Goal: Information Seeking & Learning: Learn about a topic

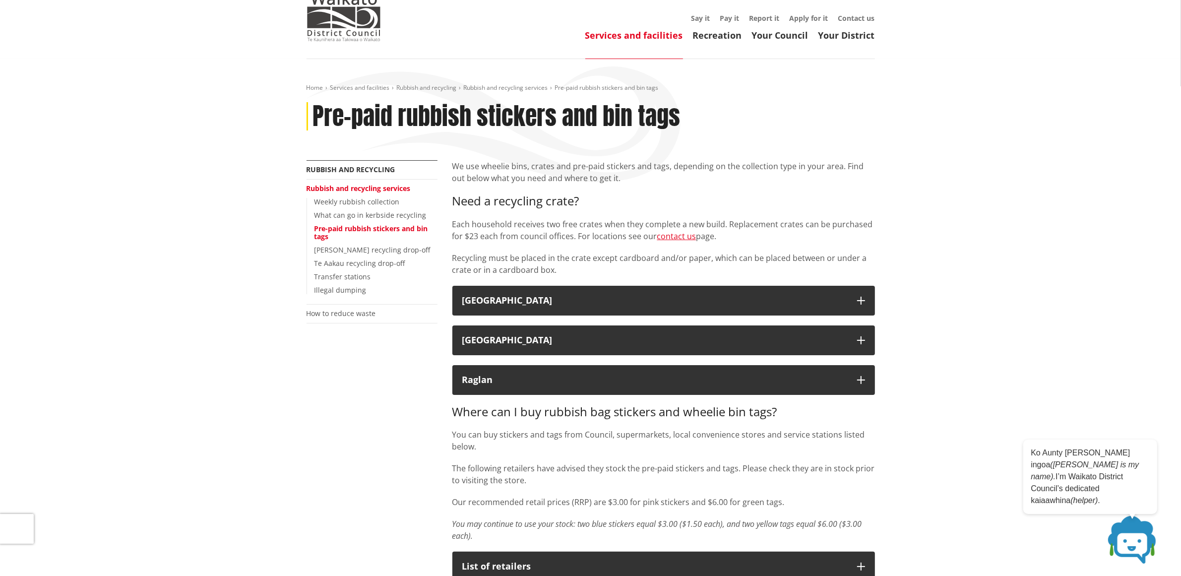
scroll to position [62, 0]
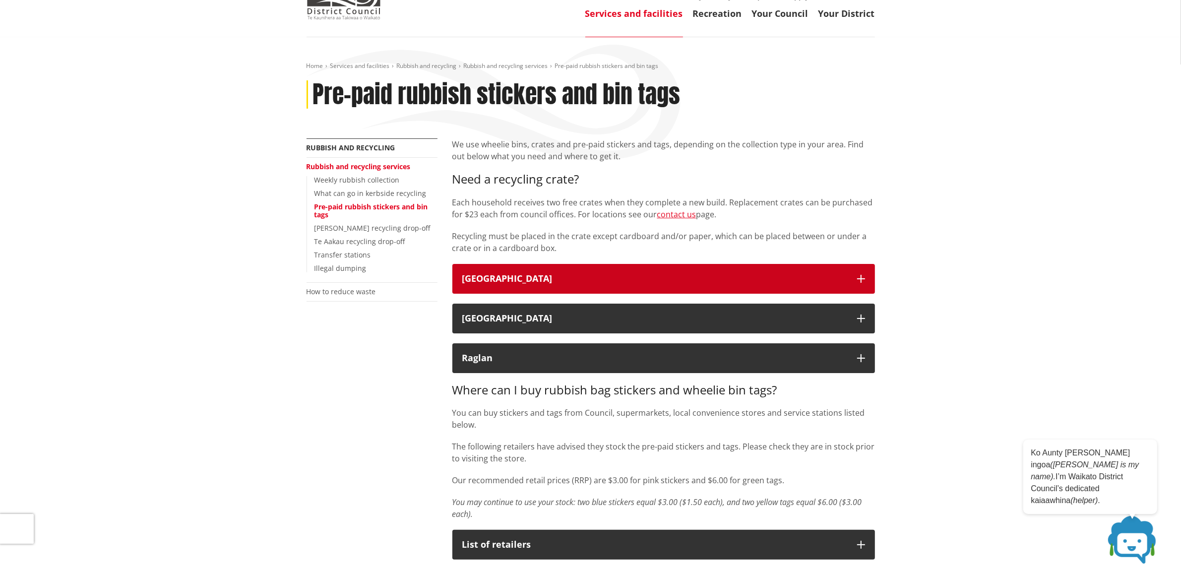
click at [845, 278] on div "Waikato District" at bounding box center [654, 279] width 385 height 10
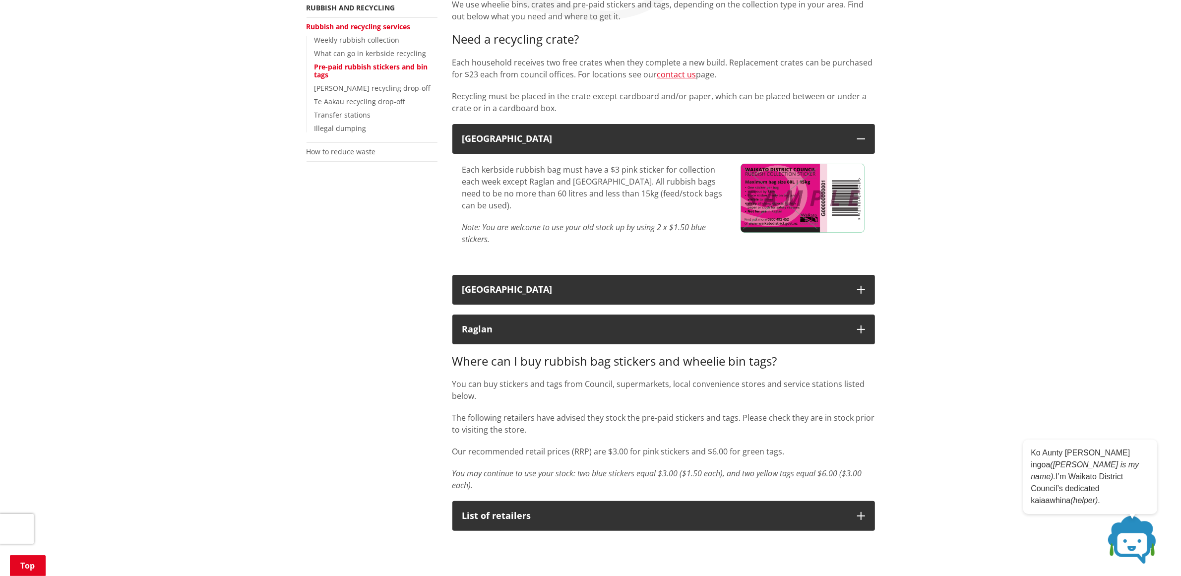
scroll to position [248, 0]
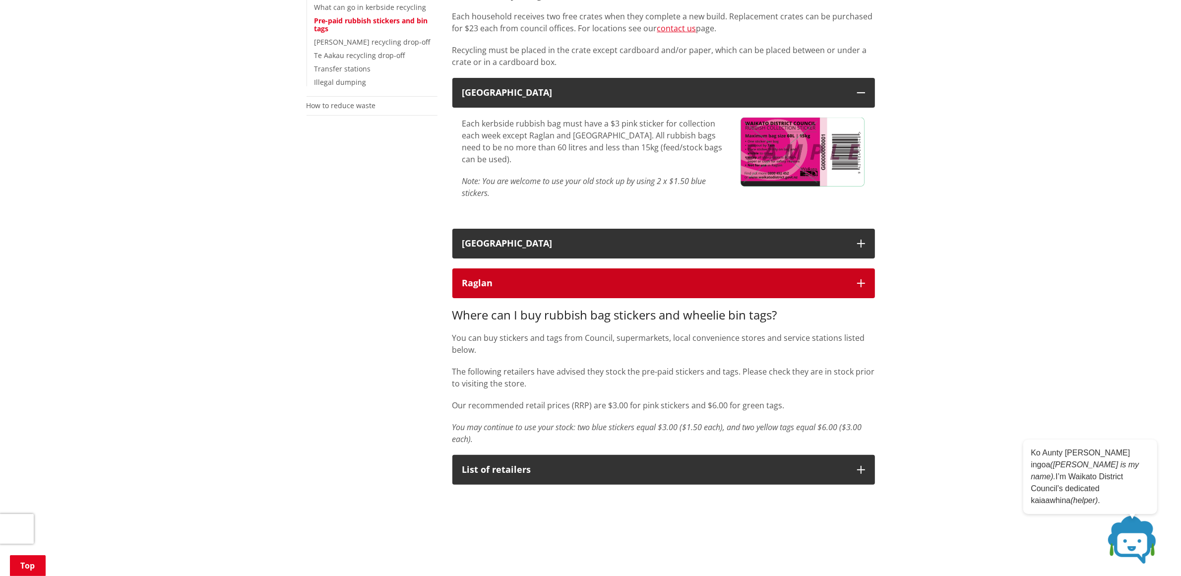
click at [857, 280] on icon "button" at bounding box center [861, 283] width 8 height 8
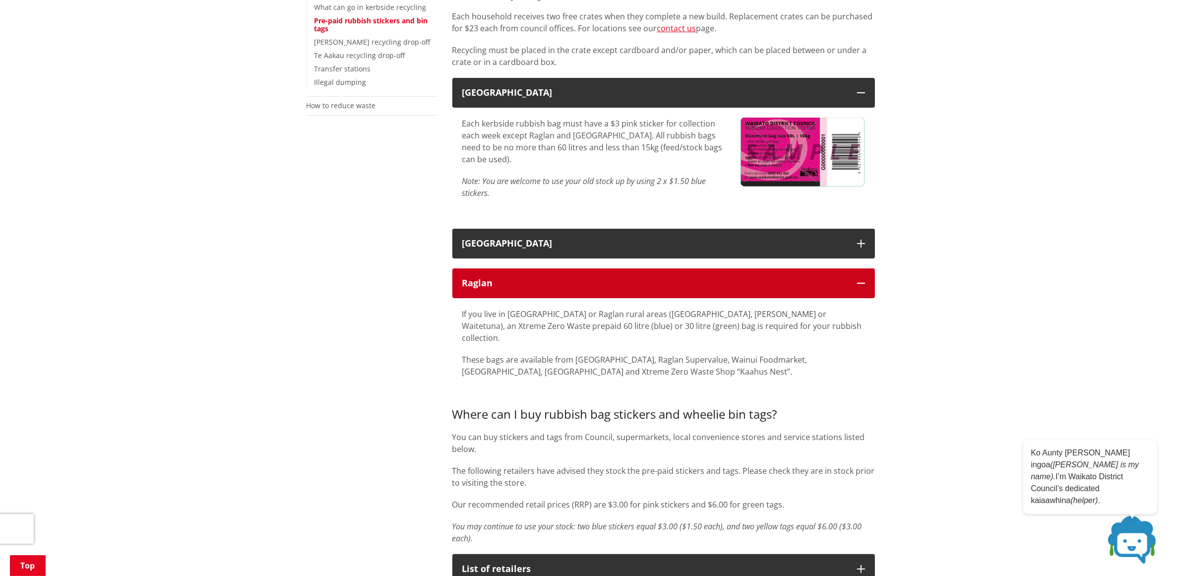
click at [859, 279] on icon "button" at bounding box center [861, 283] width 8 height 8
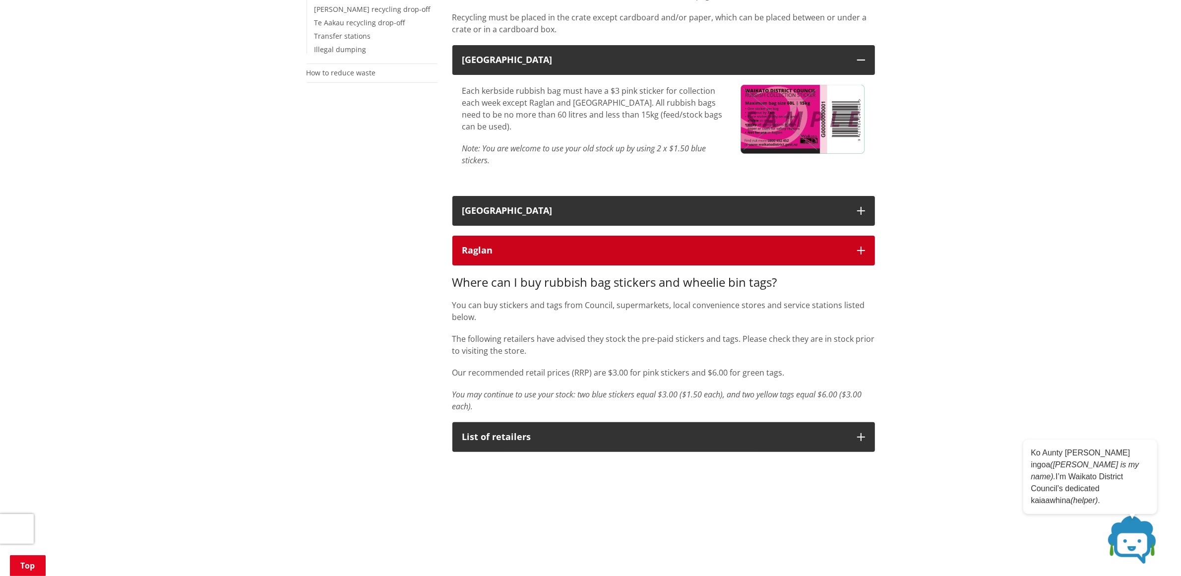
scroll to position [310, 0]
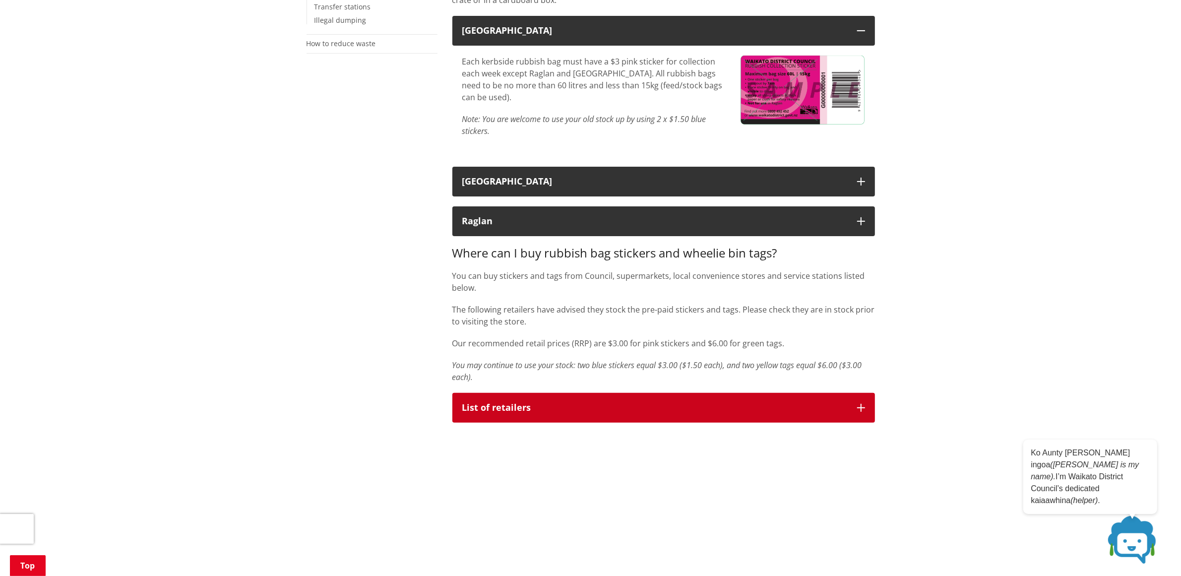
click at [864, 401] on button "List of retailers" at bounding box center [664, 408] width 423 height 30
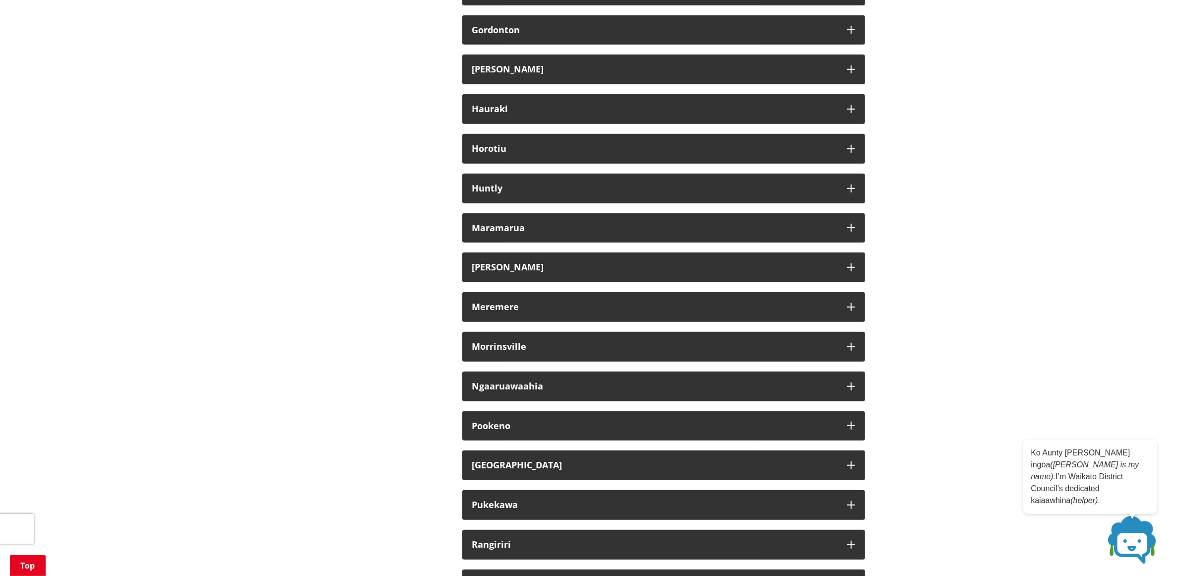
scroll to position [868, 0]
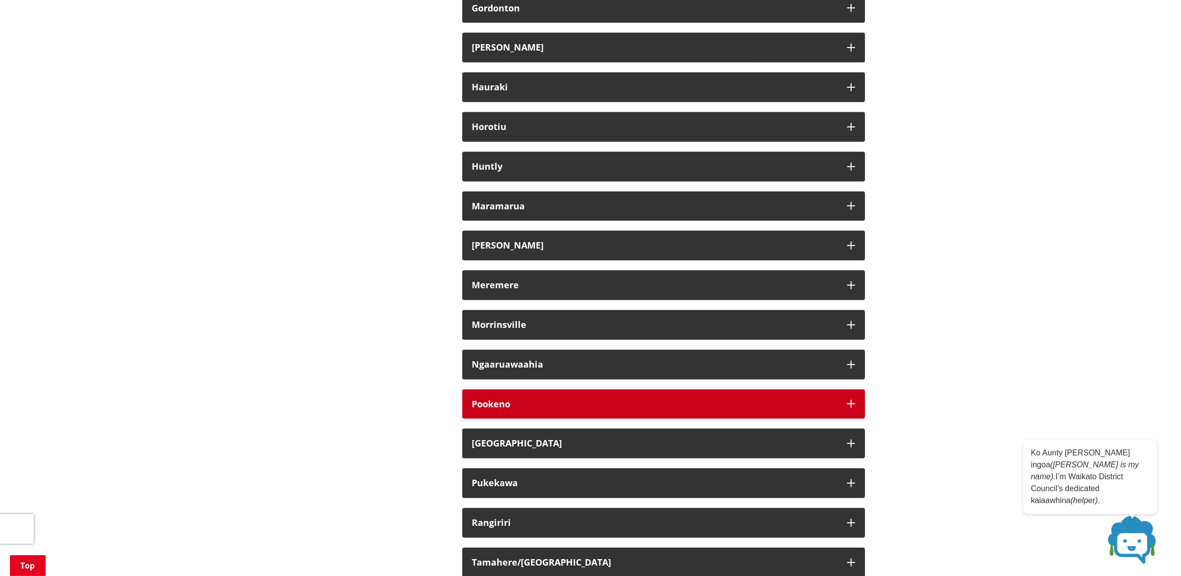
click at [656, 400] on div "Pookeno" at bounding box center [654, 404] width 365 height 10
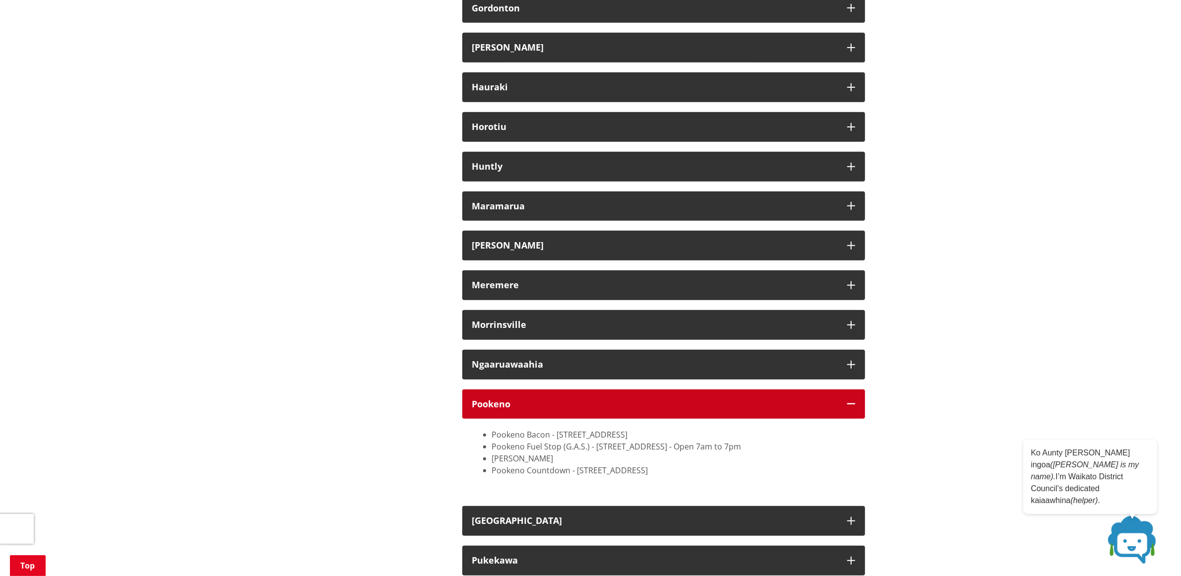
click at [849, 404] on icon "button" at bounding box center [852, 404] width 8 height 8
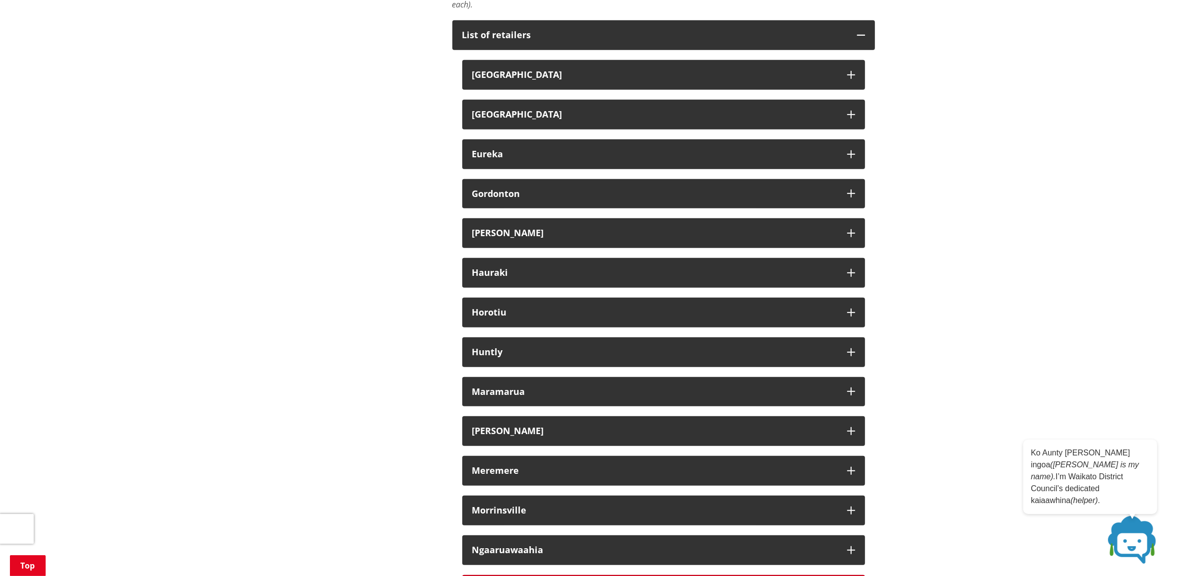
scroll to position [682, 0]
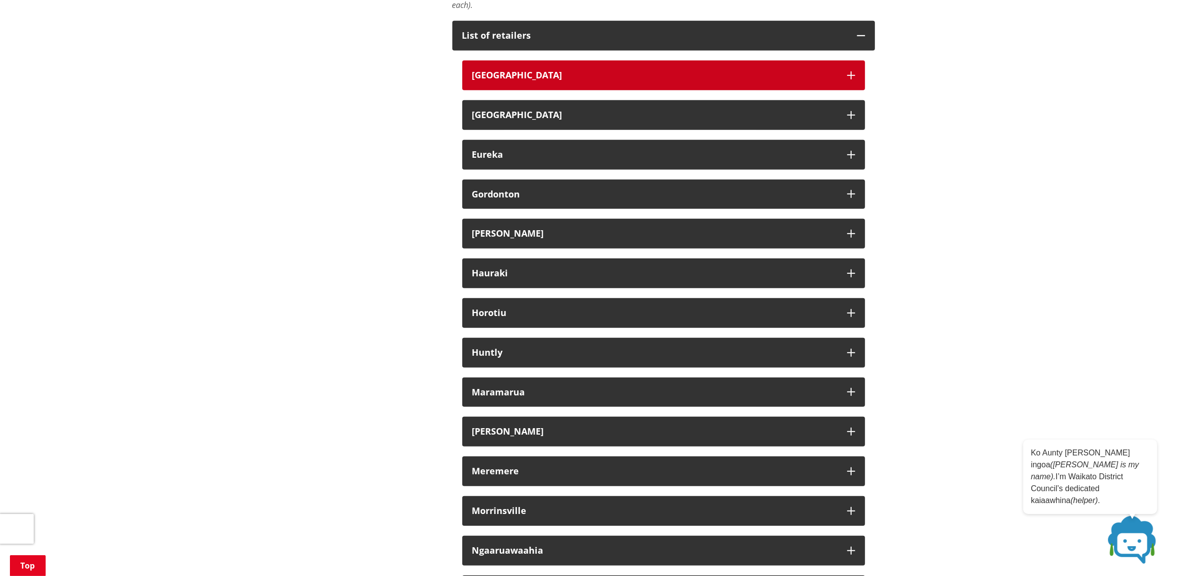
click at [799, 77] on div "Auckland" at bounding box center [654, 75] width 365 height 10
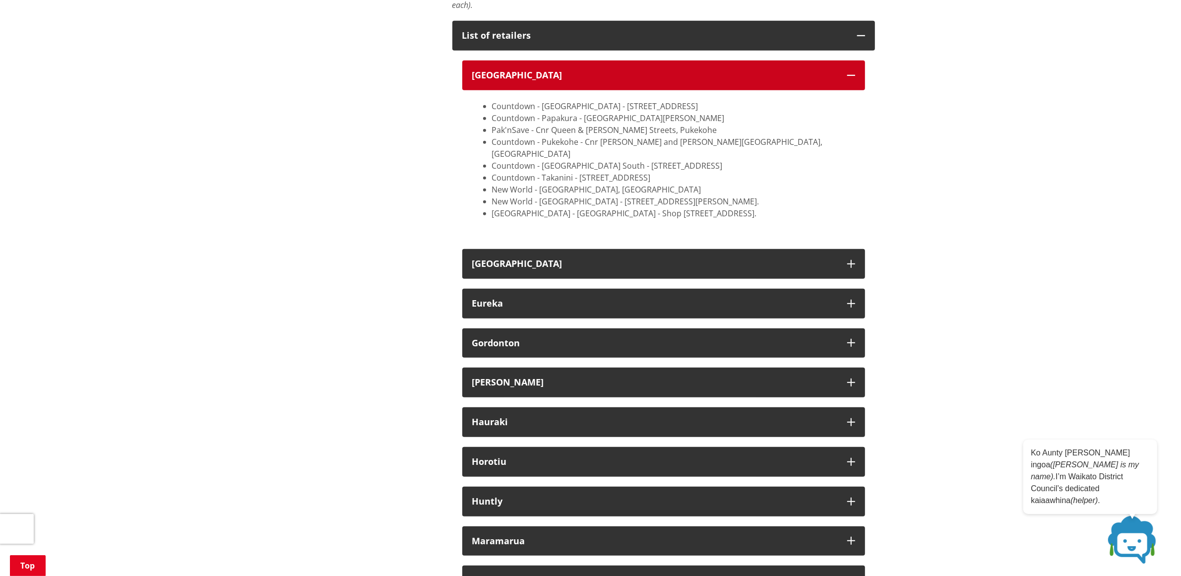
click at [691, 74] on div "Auckland" at bounding box center [654, 75] width 365 height 10
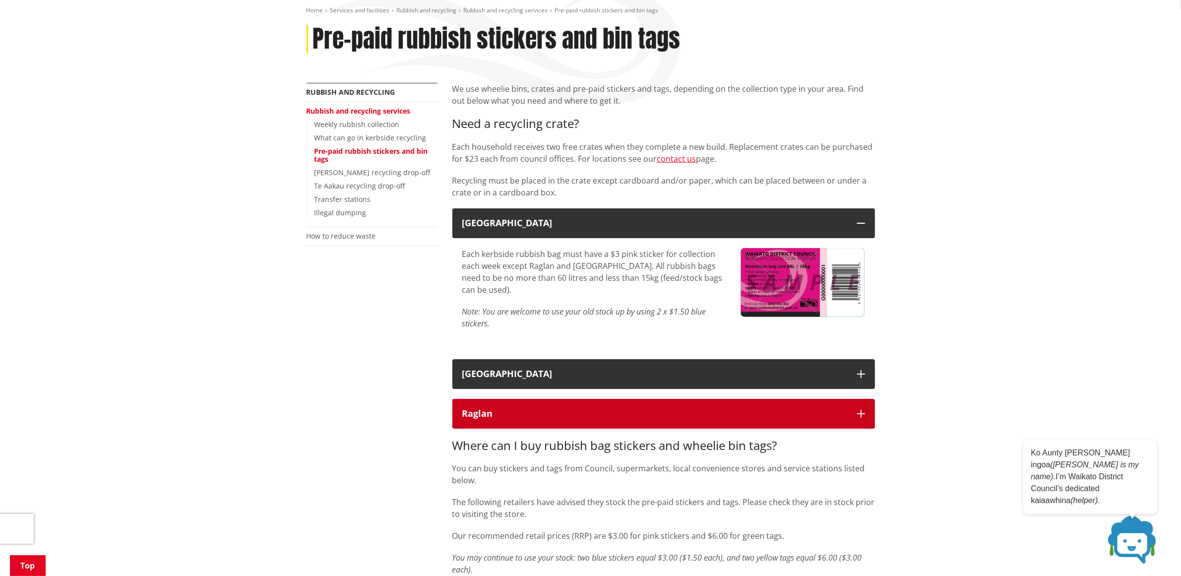
scroll to position [62, 0]
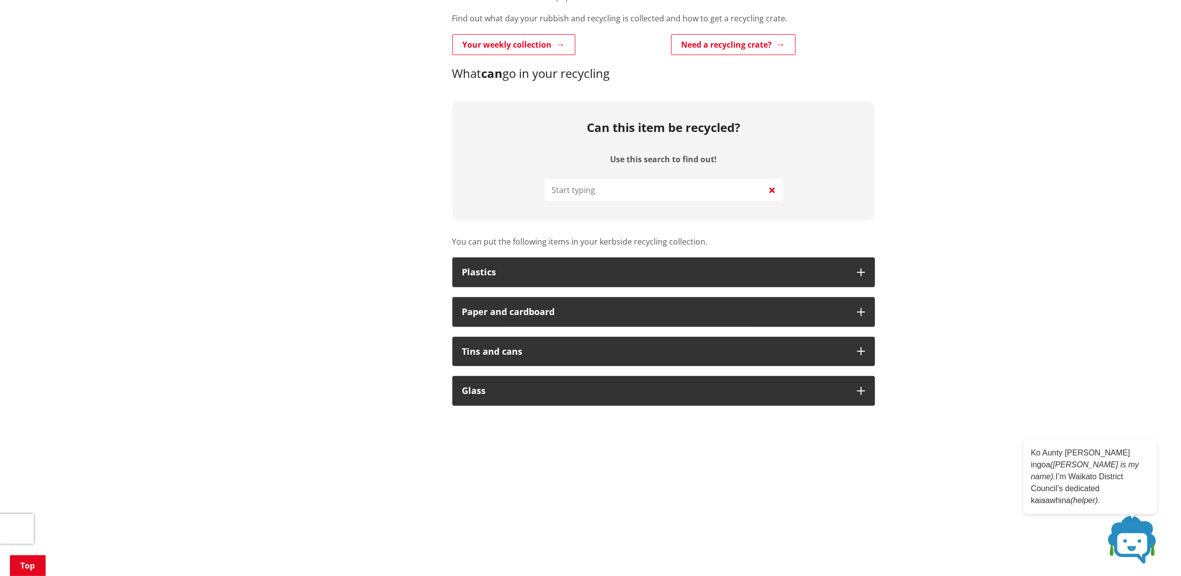
scroll to position [434, 0]
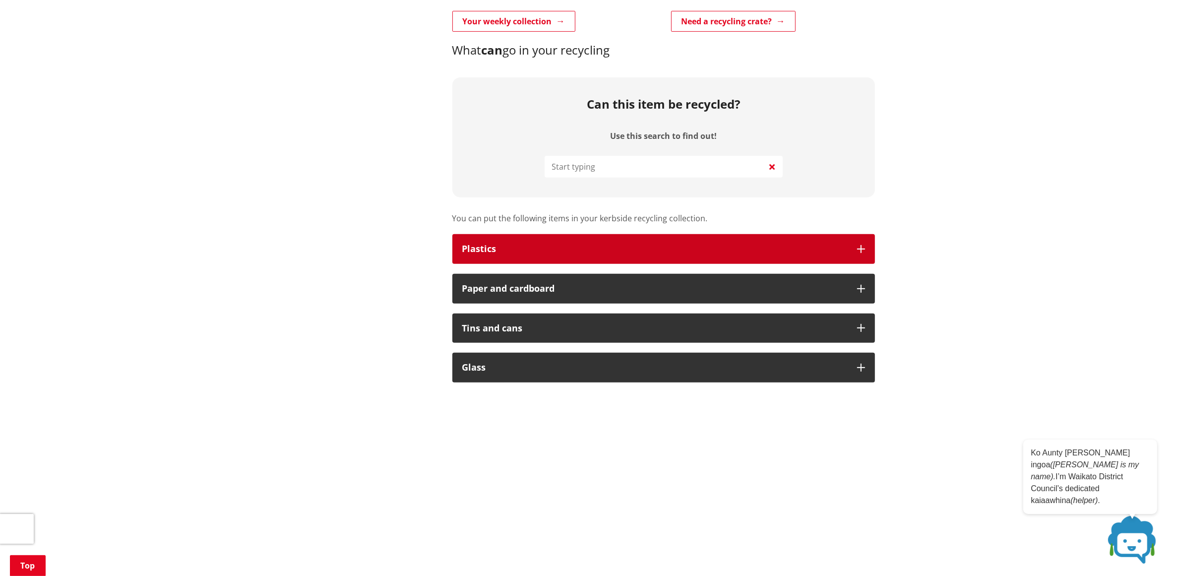
click at [542, 246] on div "Plastics" at bounding box center [654, 249] width 385 height 10
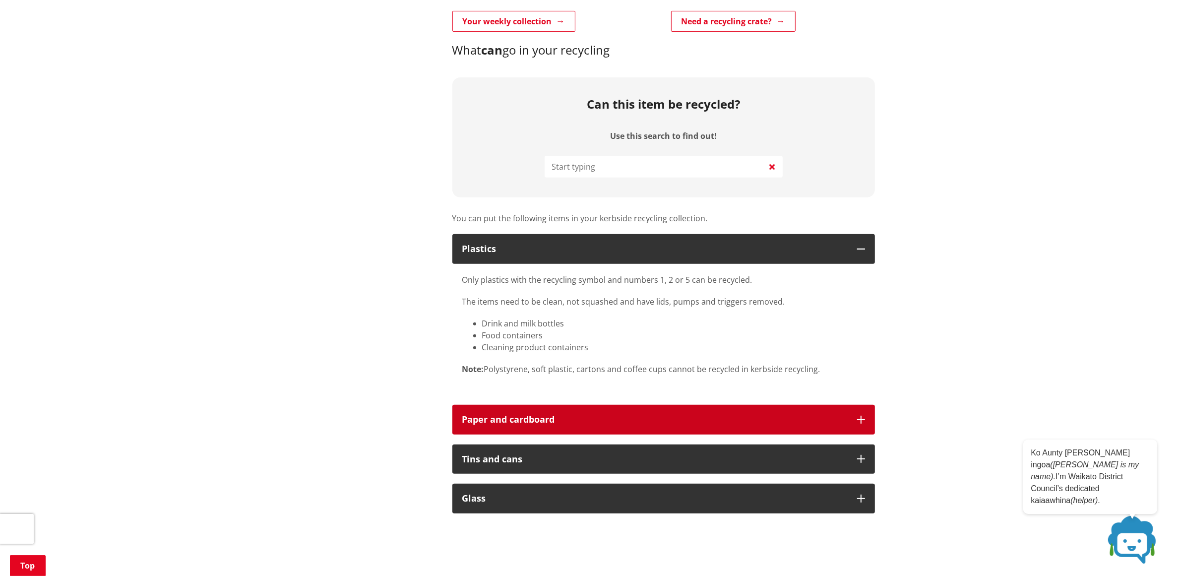
click at [860, 412] on button "Paper and cardboard" at bounding box center [664, 420] width 423 height 30
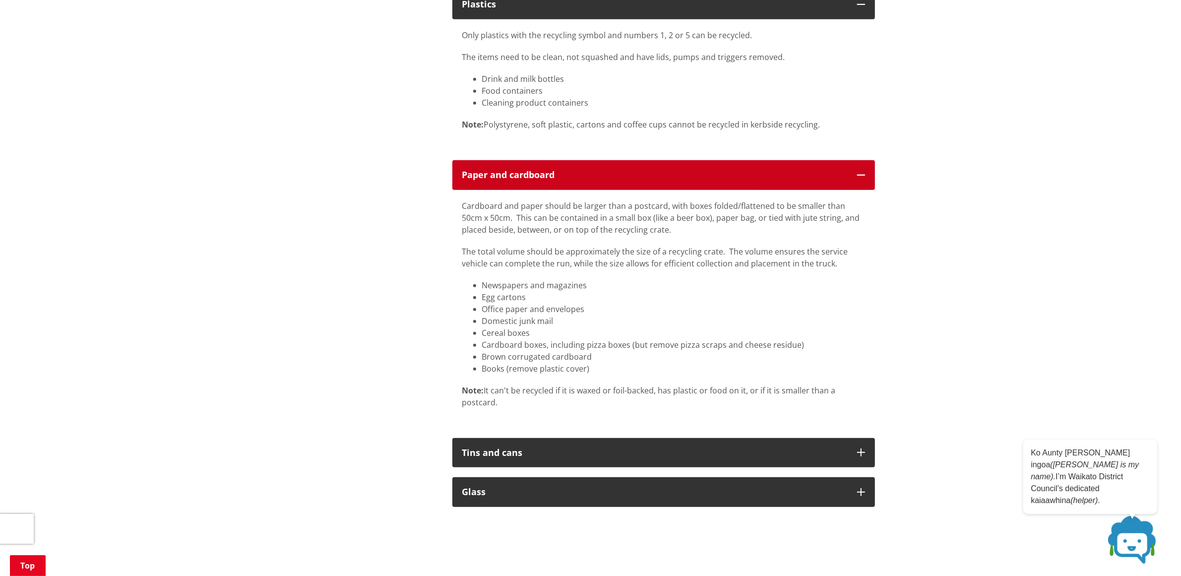
scroll to position [682, 0]
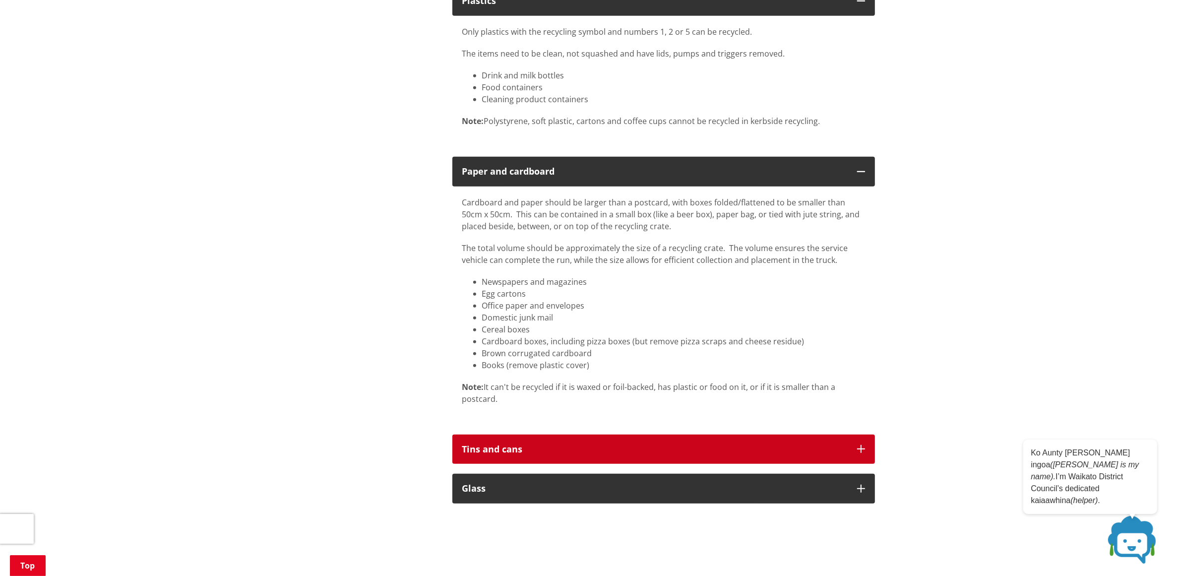
click at [854, 450] on button "Tins and cans" at bounding box center [664, 450] width 423 height 30
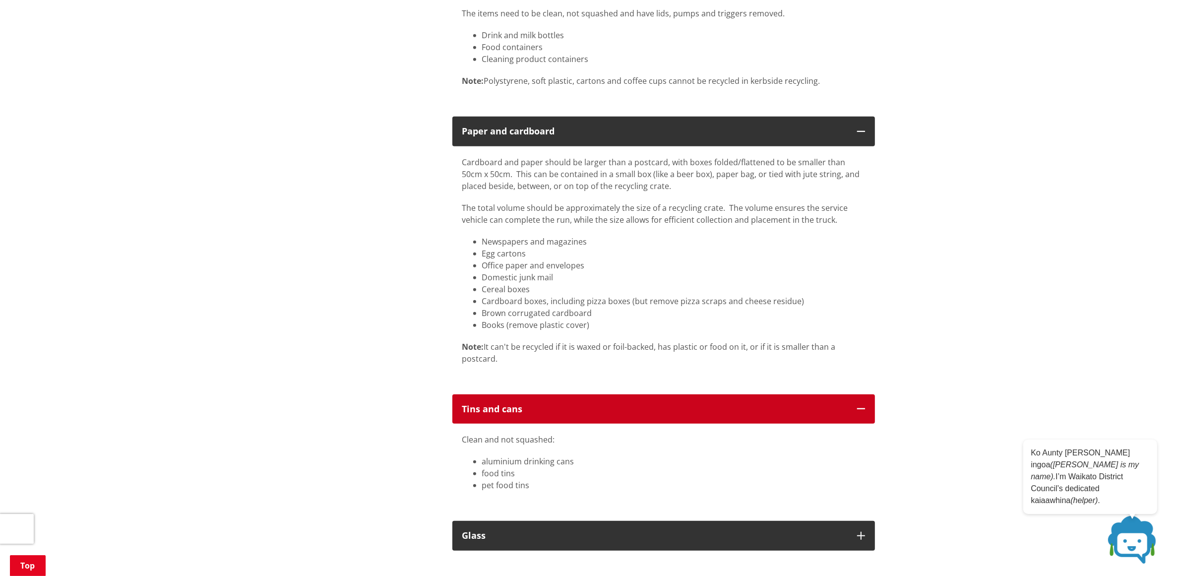
scroll to position [744, 0]
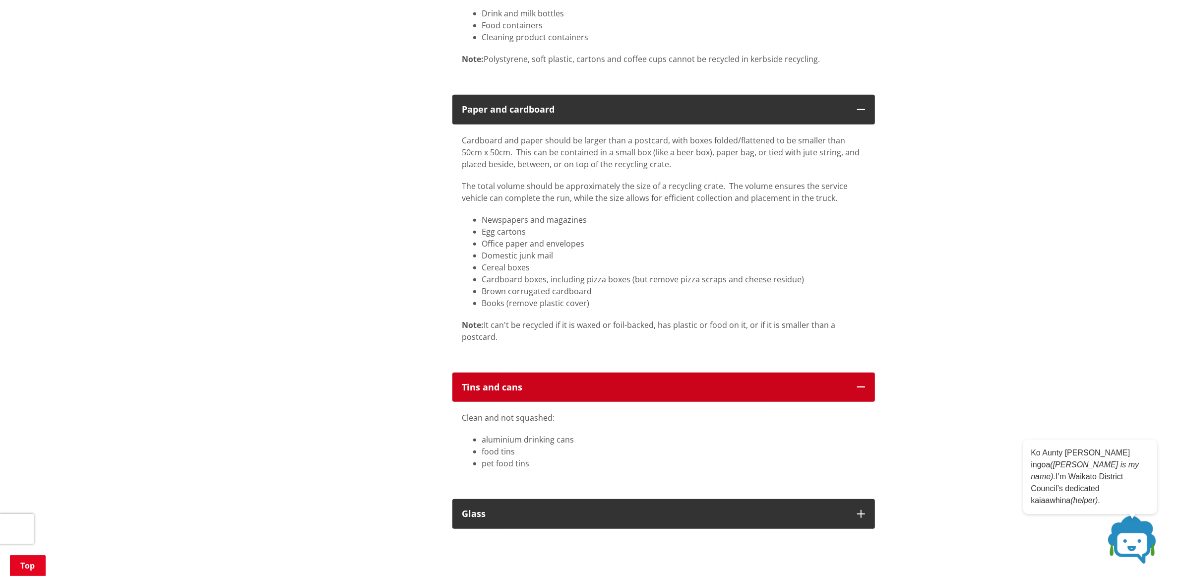
click at [853, 389] on button "Tins and cans" at bounding box center [664, 388] width 423 height 30
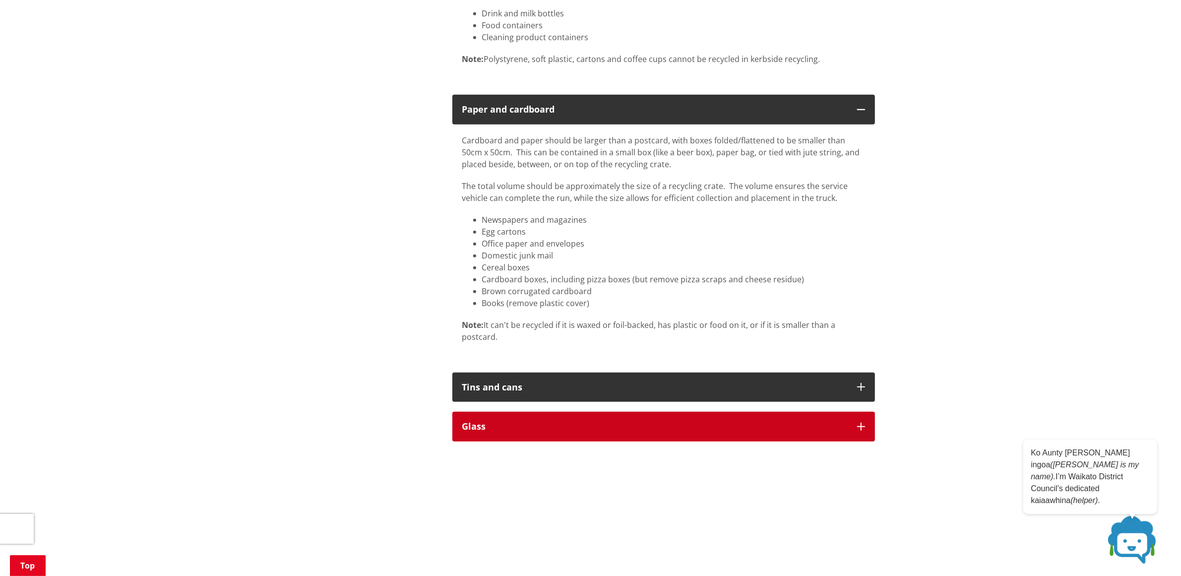
click at [859, 423] on icon "button" at bounding box center [861, 427] width 8 height 8
click at [865, 420] on button "Glass" at bounding box center [664, 427] width 423 height 30
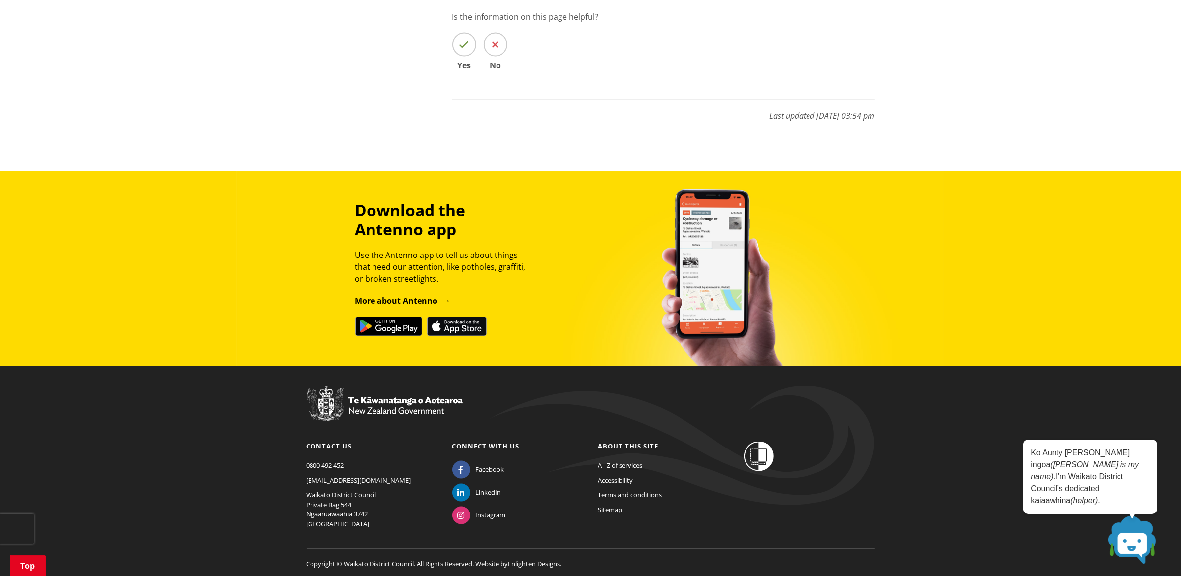
scroll to position [1732, 0]
